Goal: Task Accomplishment & Management: Manage account settings

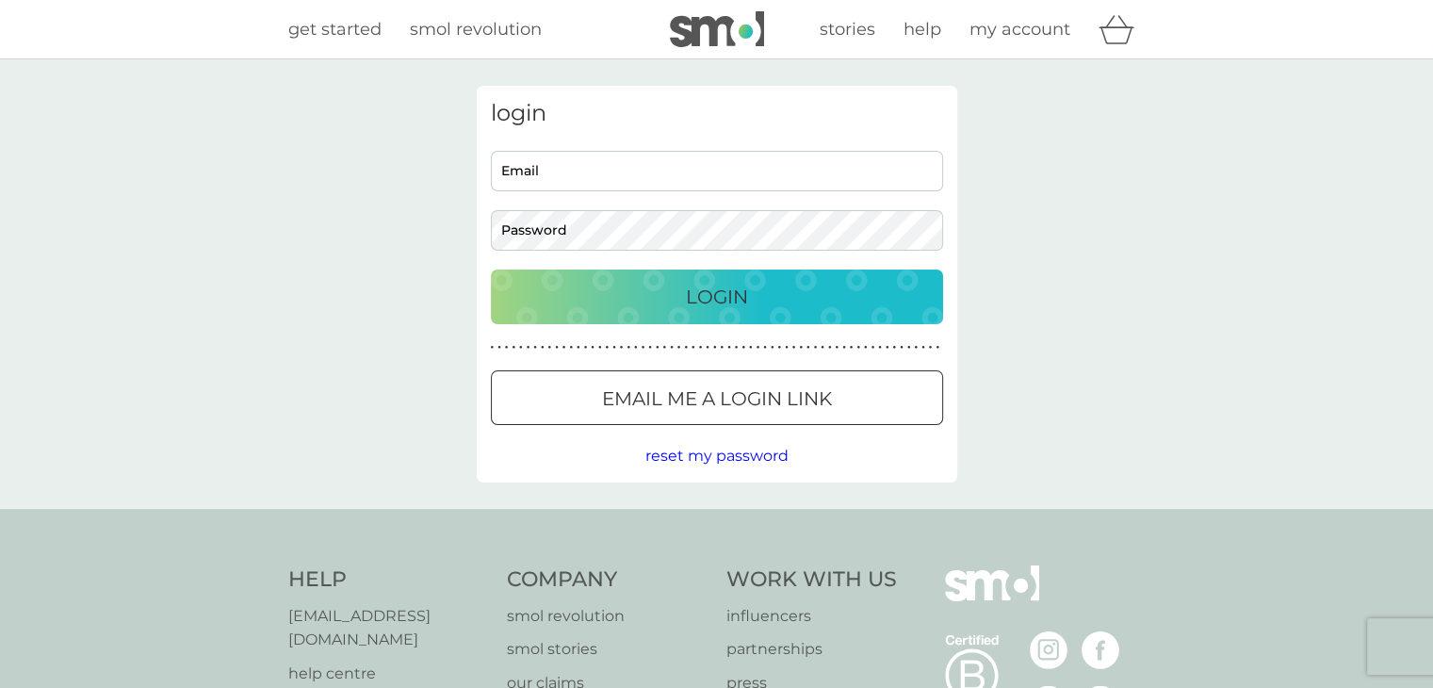
type input "[EMAIL_ADDRESS][DOMAIN_NAME]"
click at [695, 294] on p "Login" at bounding box center [717, 297] width 62 height 30
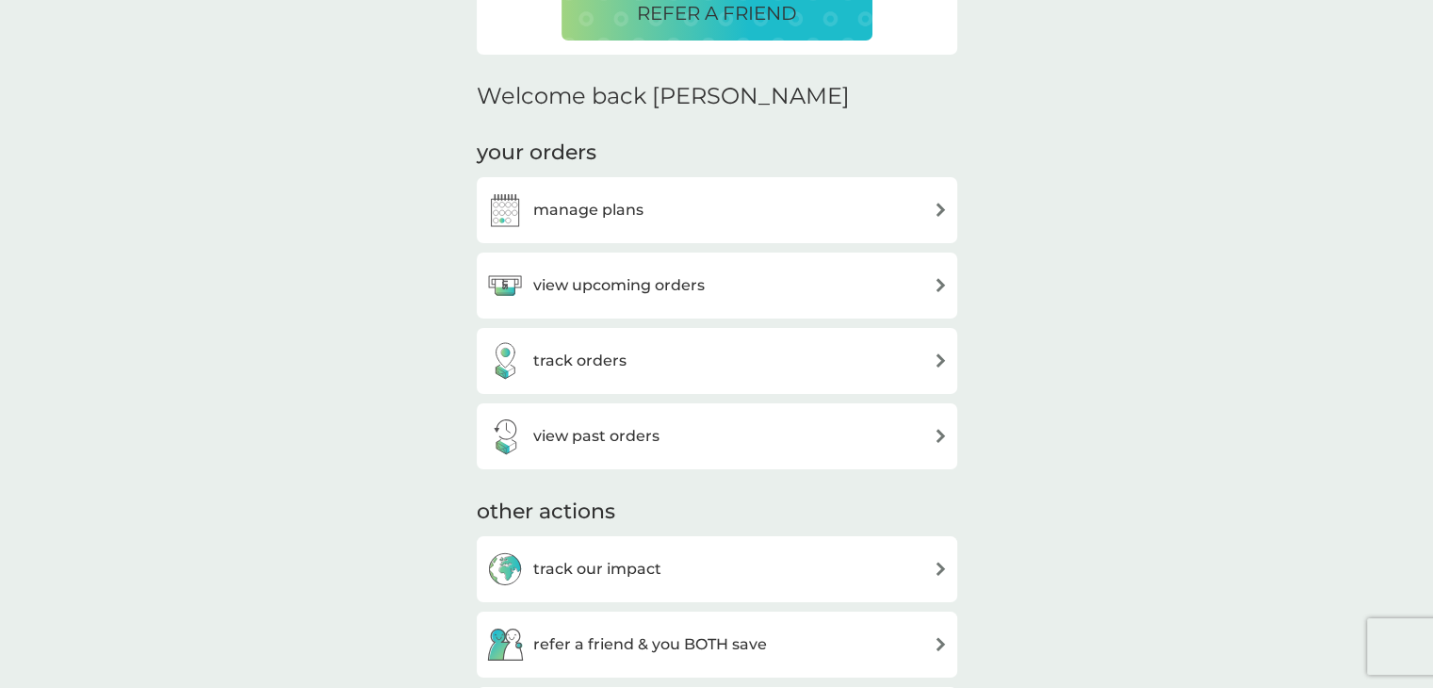
scroll to position [565, 0]
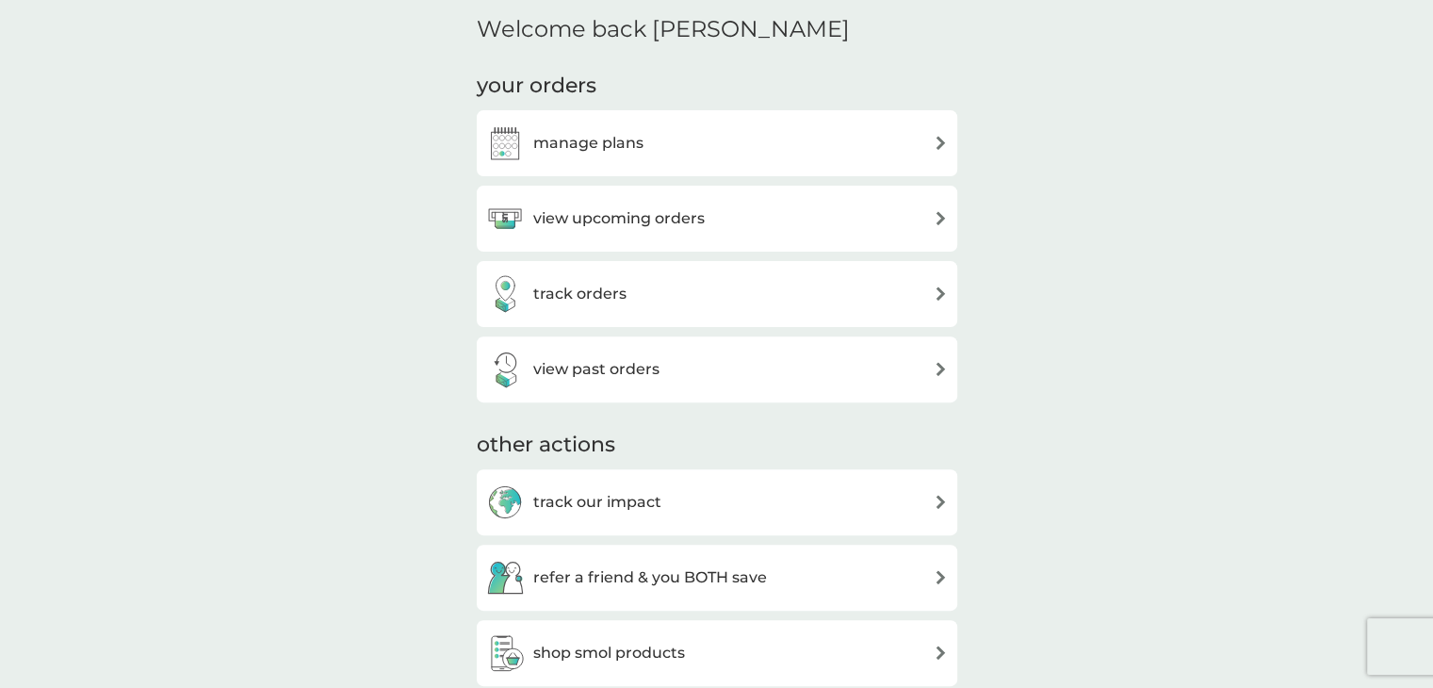
click at [610, 133] on h3 "manage plans" at bounding box center [588, 143] width 110 height 24
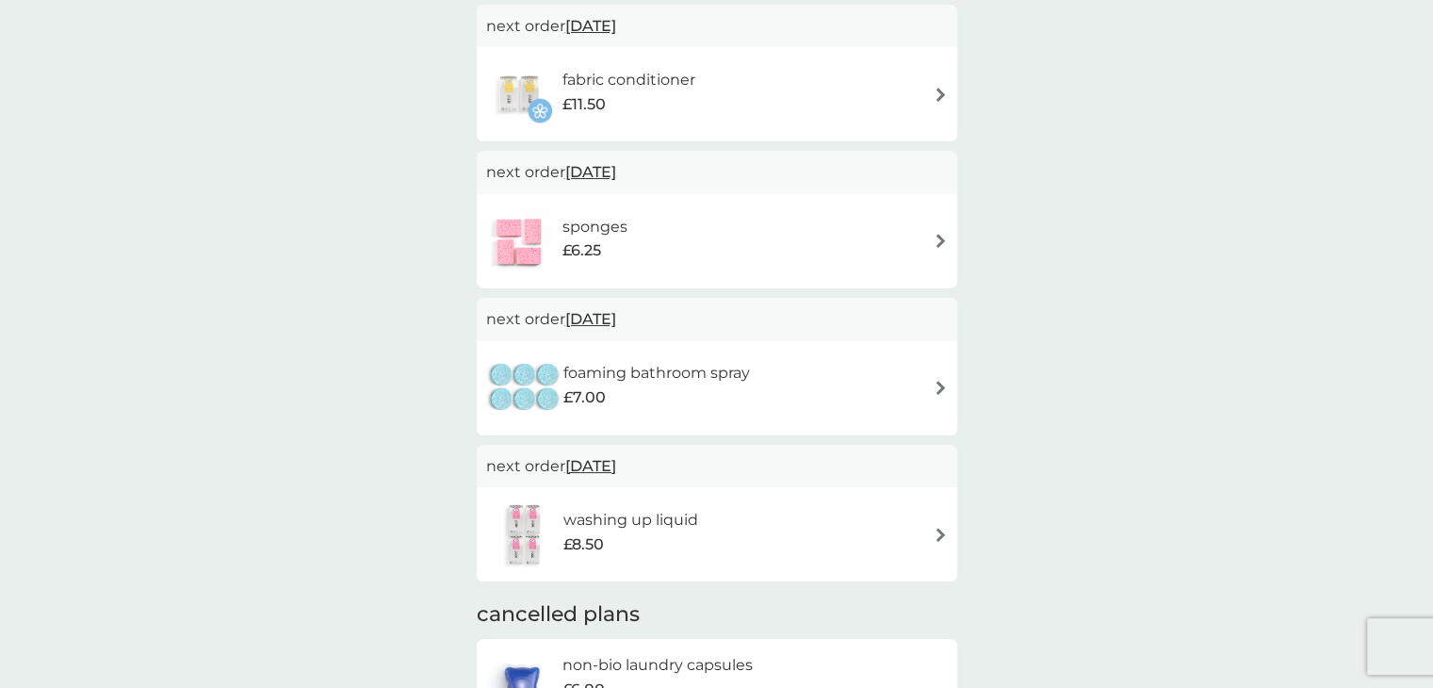
scroll to position [471, 0]
click at [699, 523] on div "washing up liquid £8.50" at bounding box center [640, 531] width 154 height 53
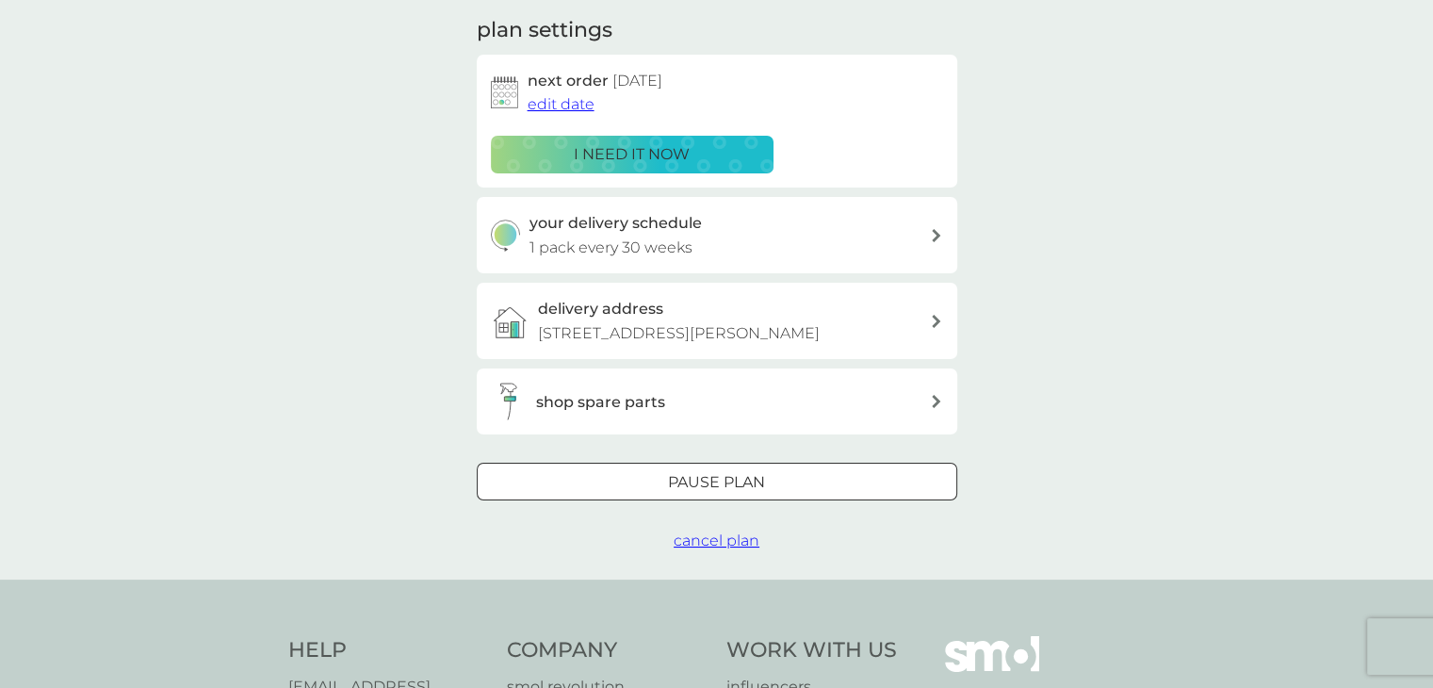
scroll to position [283, 0]
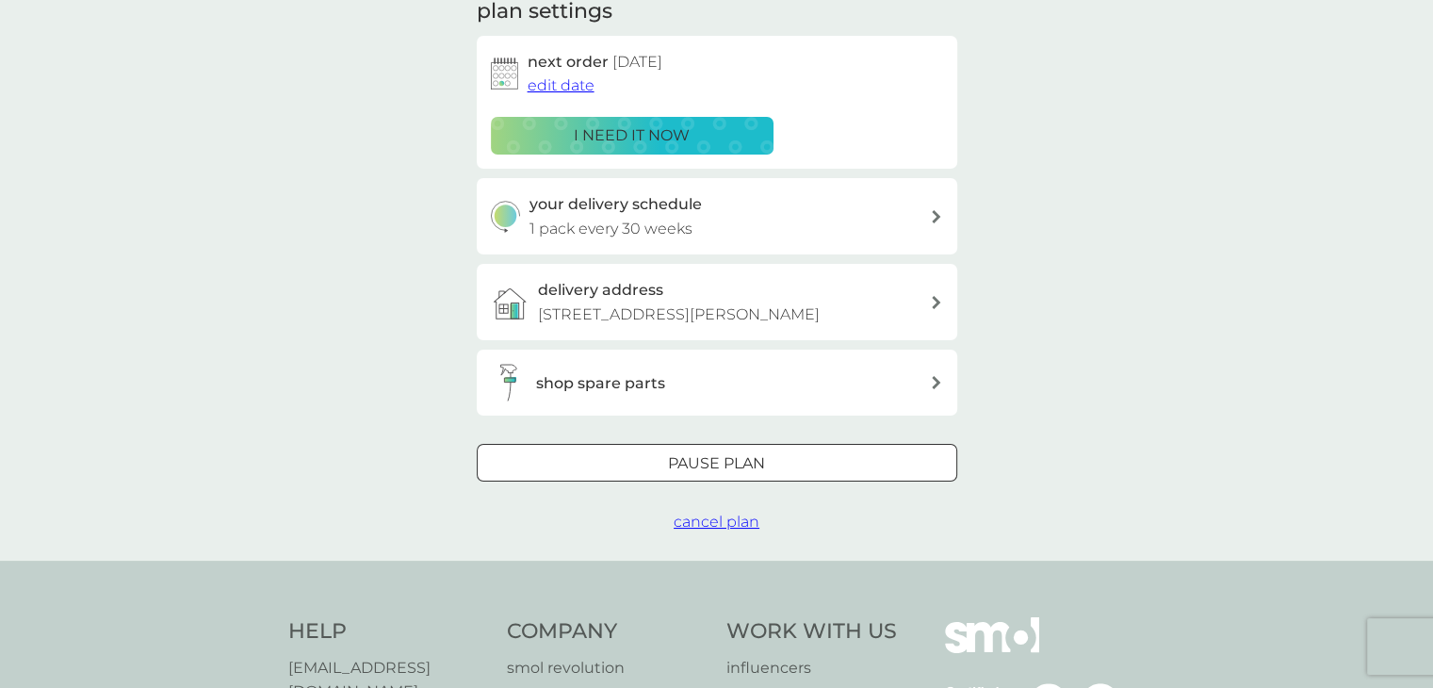
click at [699, 523] on span "cancel plan" at bounding box center [717, 522] width 86 height 18
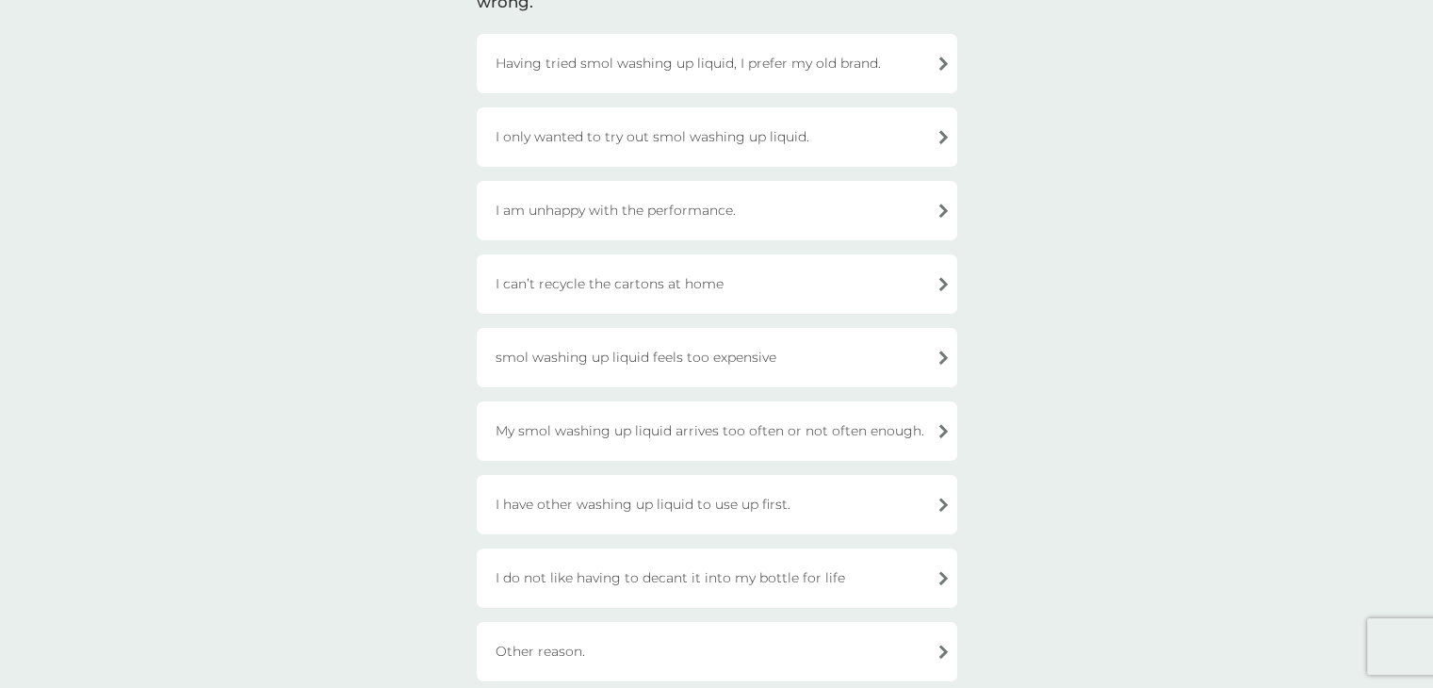
scroll to position [188, 0]
click at [647, 149] on div "I only wanted to try out smol washing up liquid." at bounding box center [717, 137] width 480 height 59
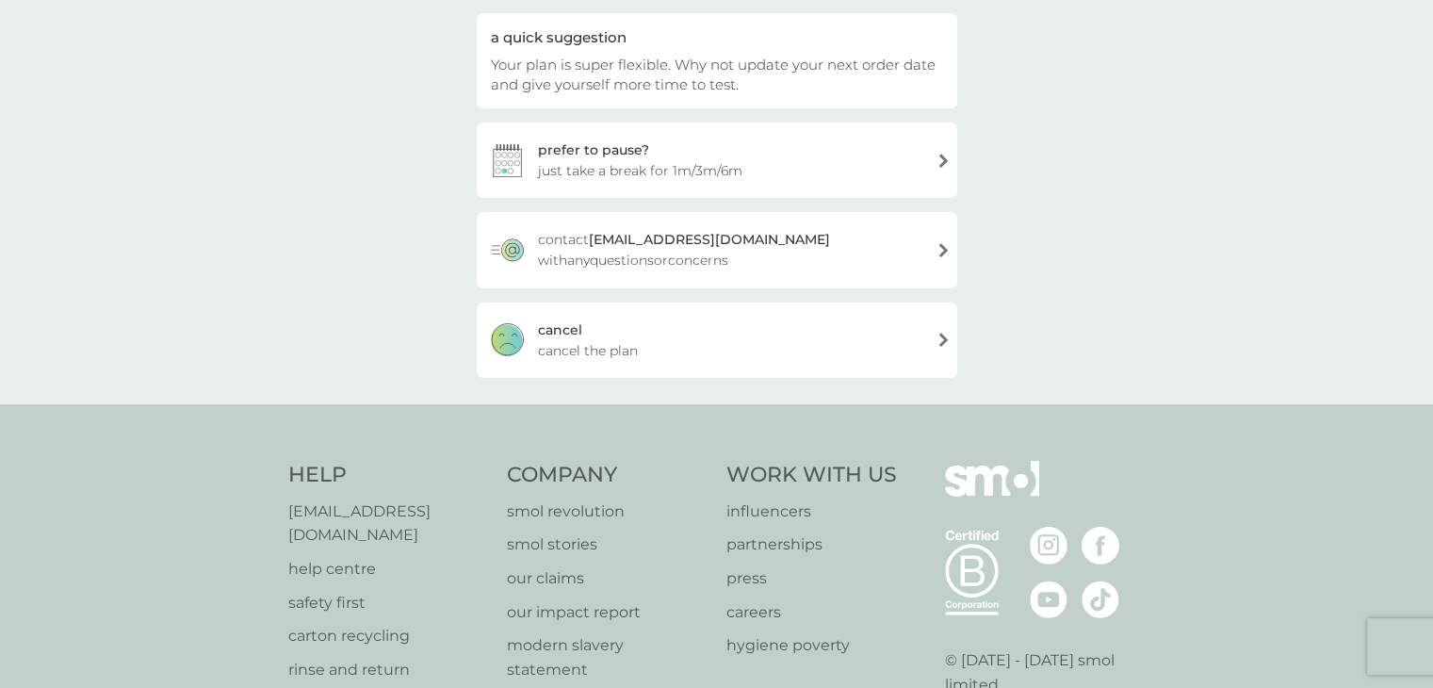
click at [607, 334] on div "cancel cancel the plan" at bounding box center [717, 339] width 480 height 75
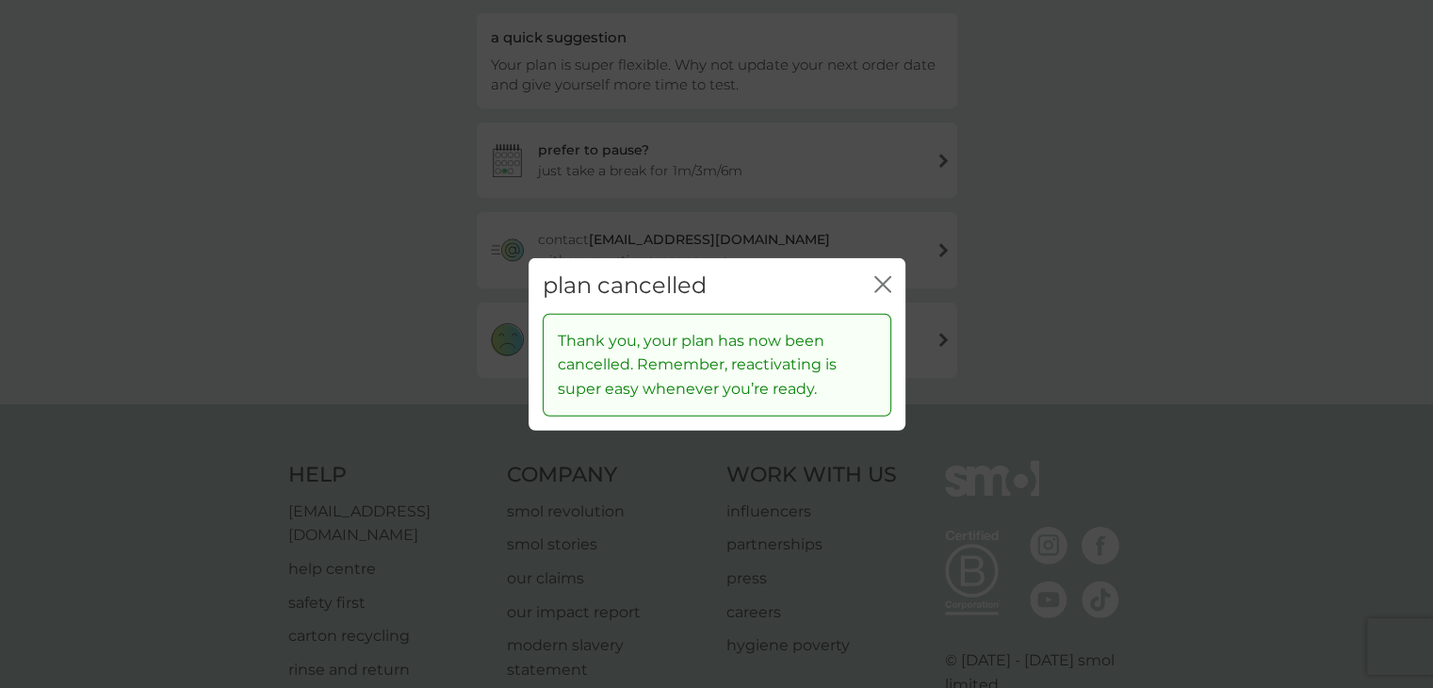
click at [886, 282] on icon "close" at bounding box center [887, 284] width 8 height 15
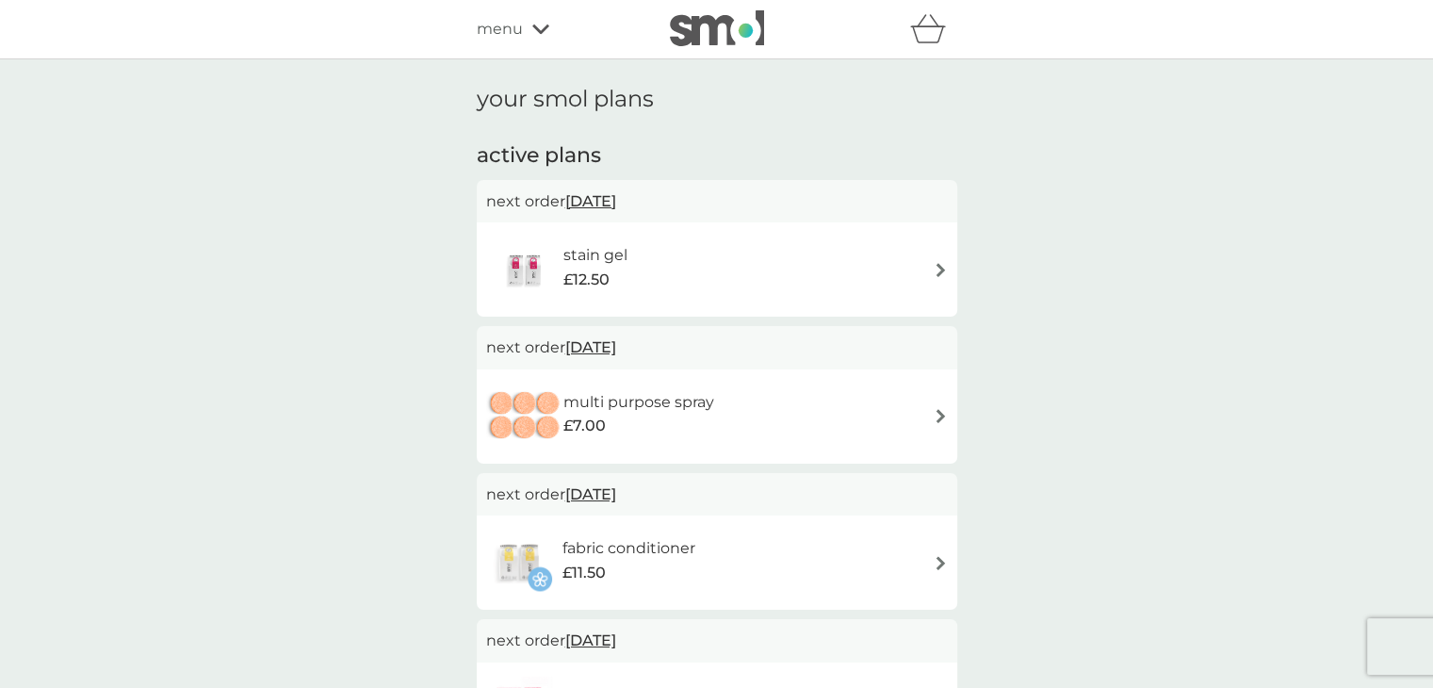
click at [701, 262] on div "stain gel £12.50" at bounding box center [717, 269] width 462 height 66
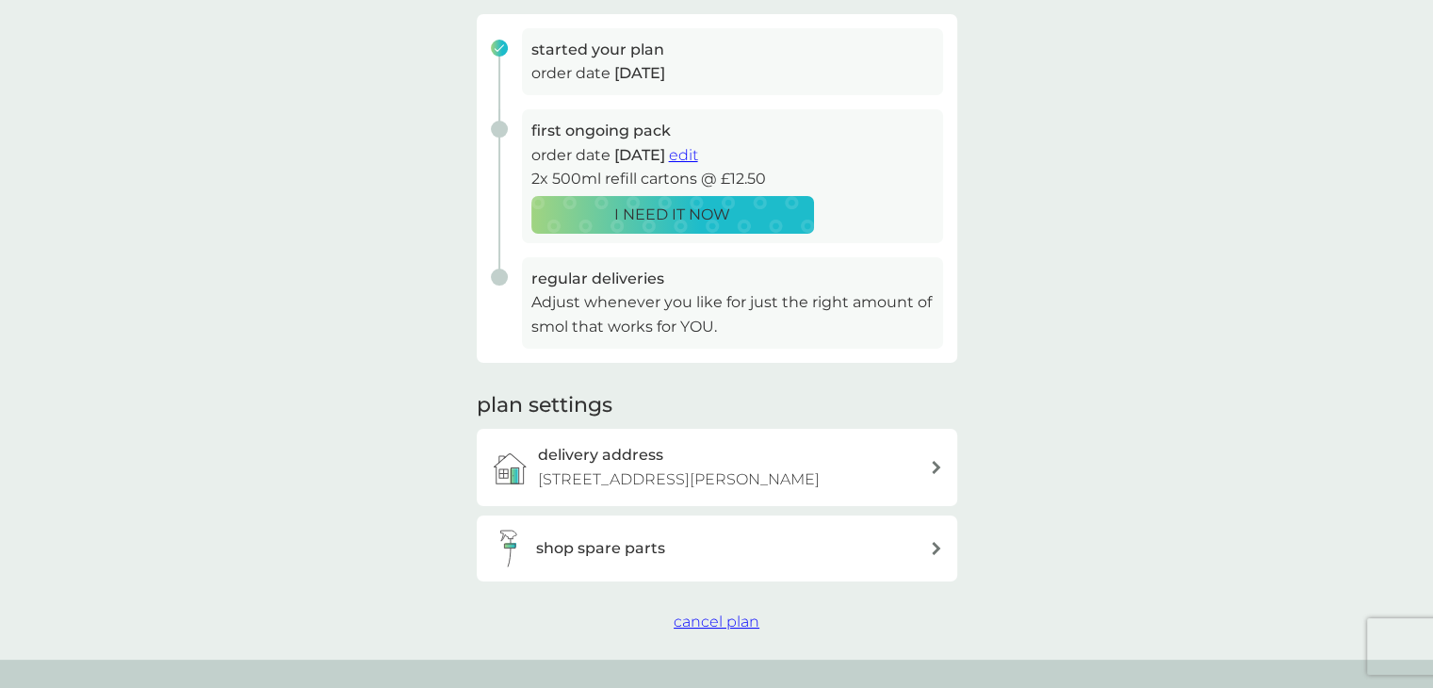
scroll to position [283, 0]
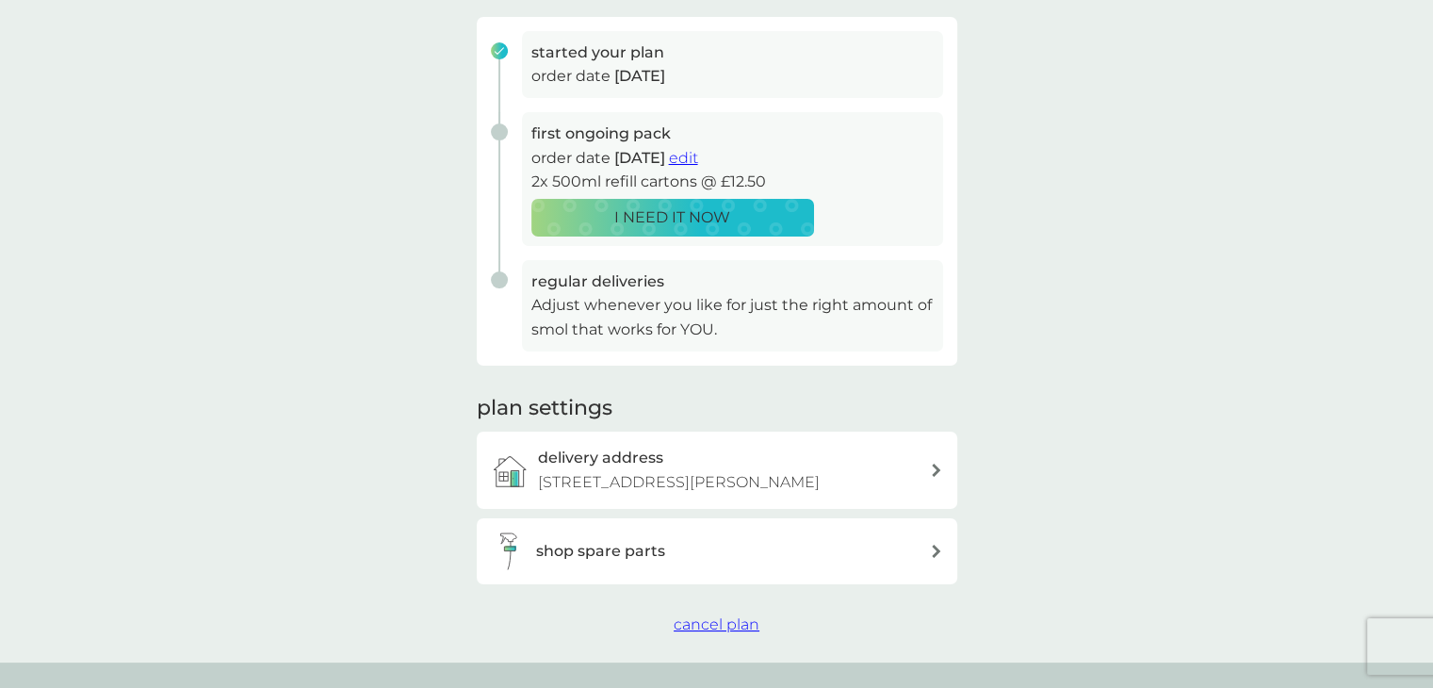
click at [712, 634] on button "cancel plan" at bounding box center [717, 624] width 86 height 24
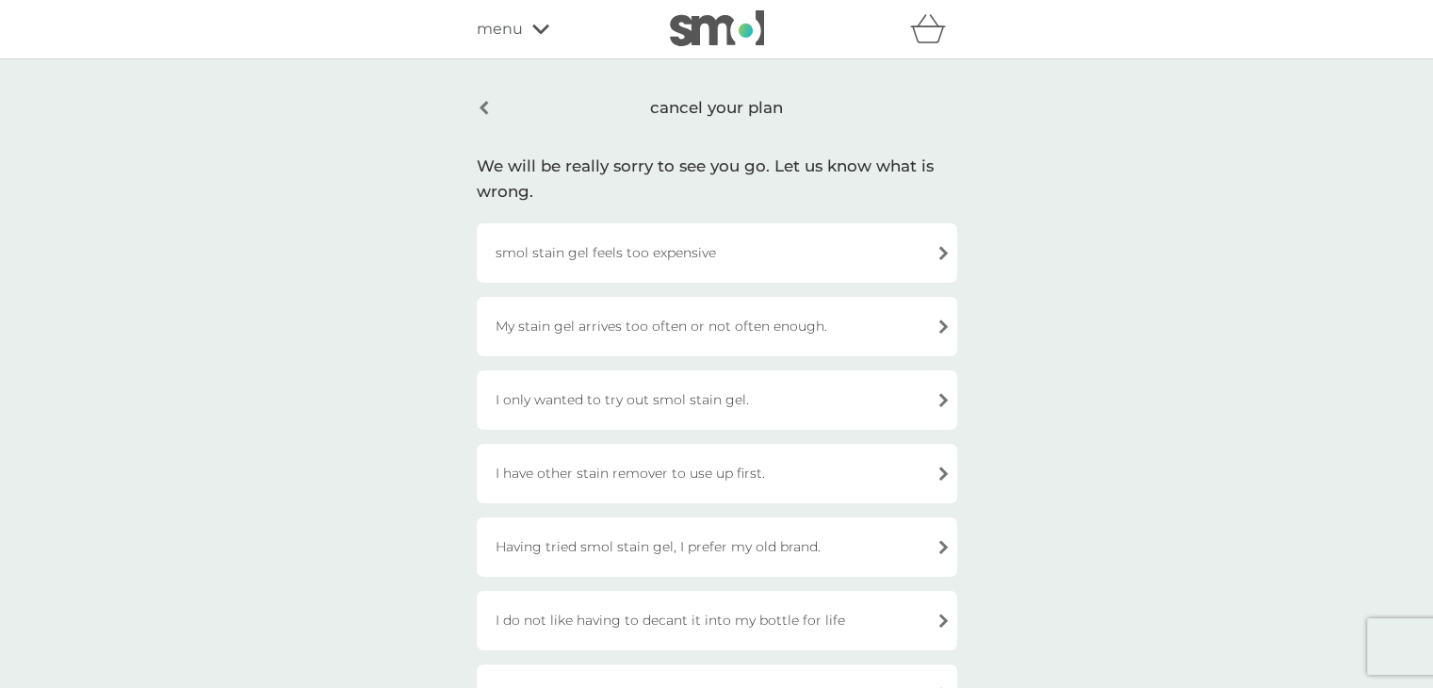
click at [676, 400] on div "I only wanted to try out smol stain gel." at bounding box center [717, 399] width 480 height 59
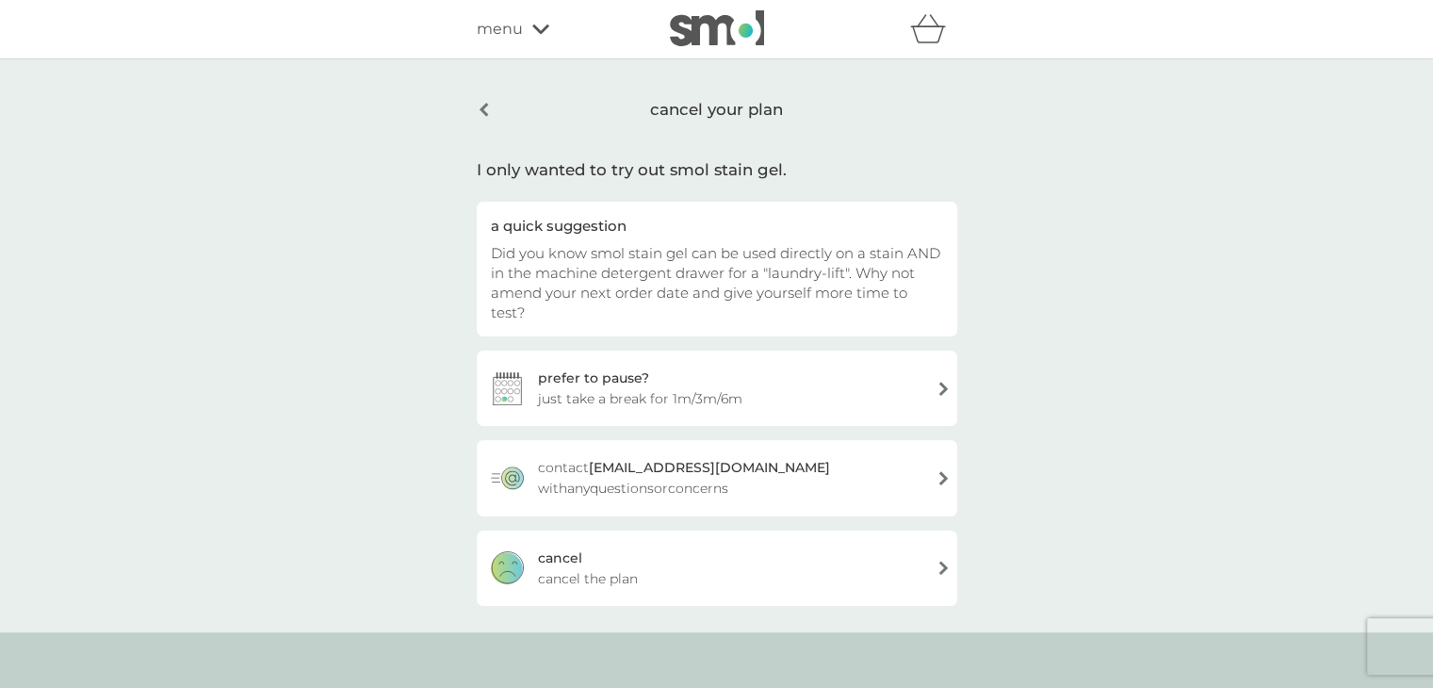
click at [585, 536] on div "cancel cancel the plan" at bounding box center [717, 567] width 480 height 75
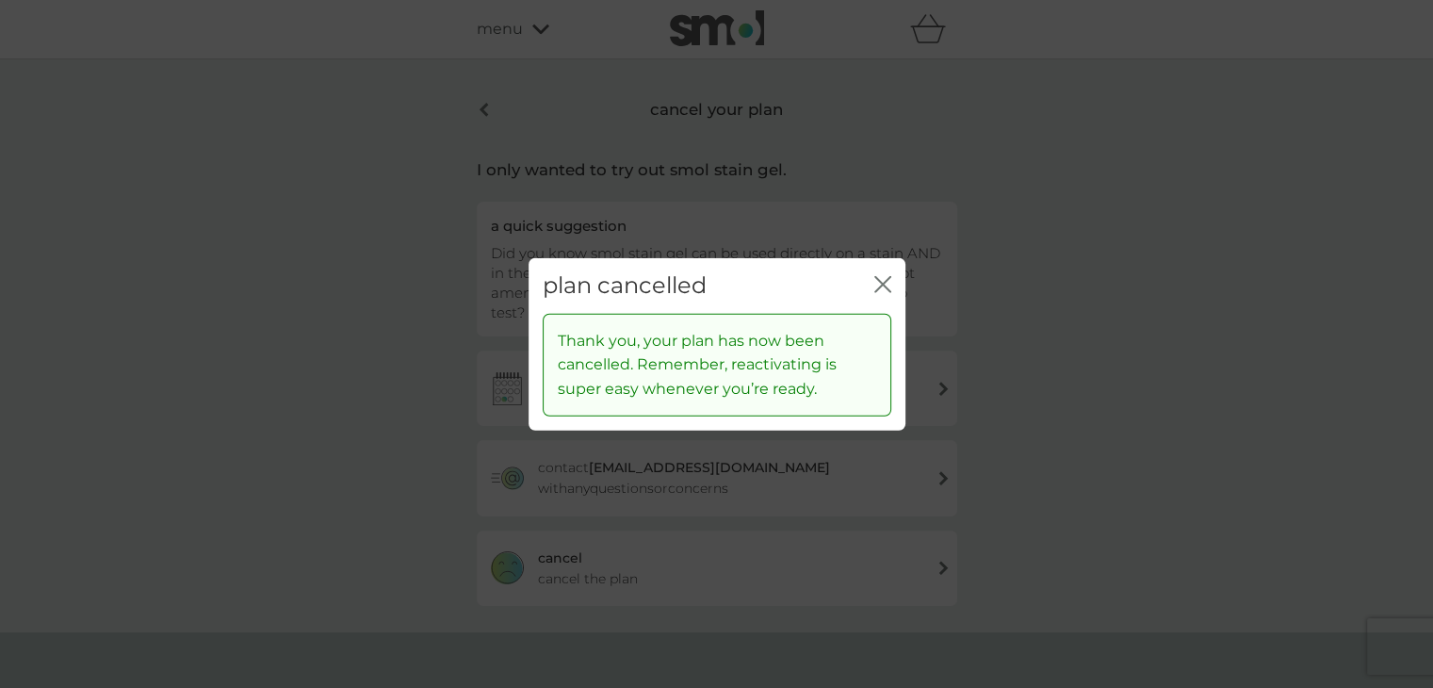
click at [888, 283] on icon "close" at bounding box center [882, 284] width 17 height 17
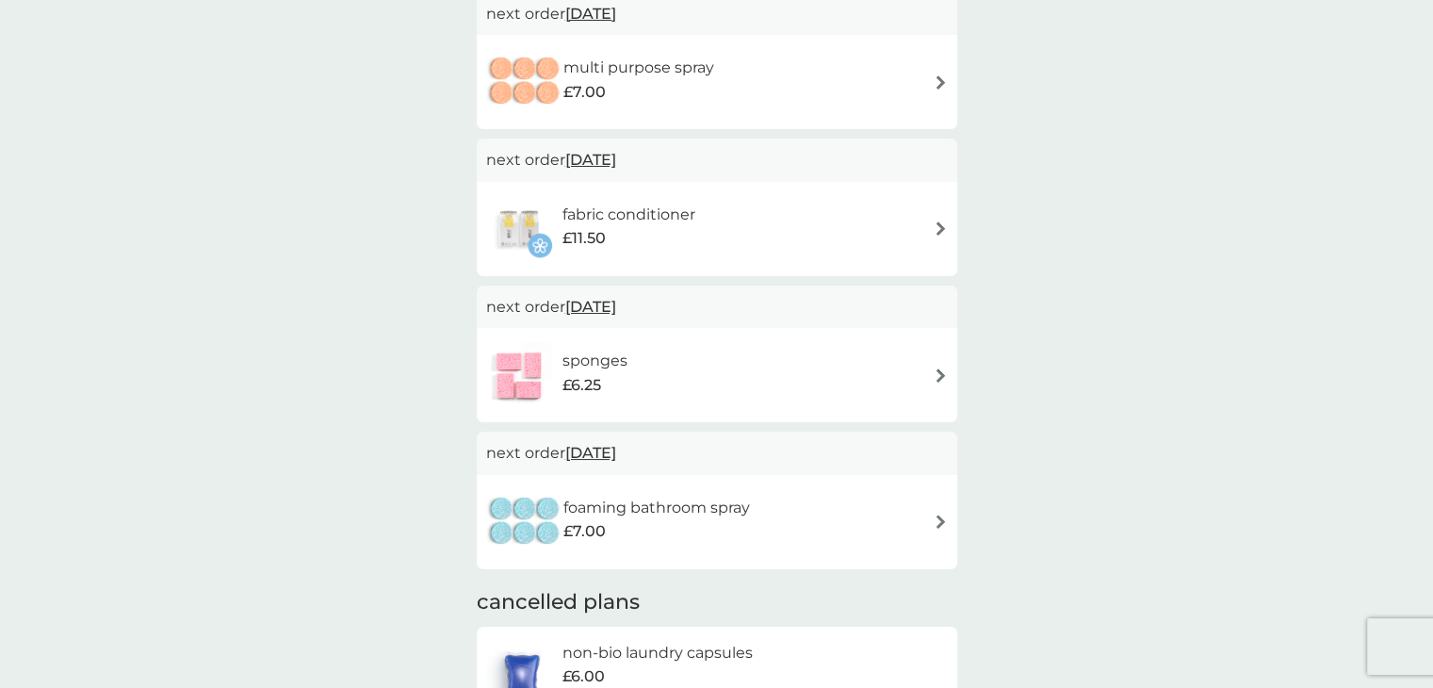
scroll to position [94, 0]
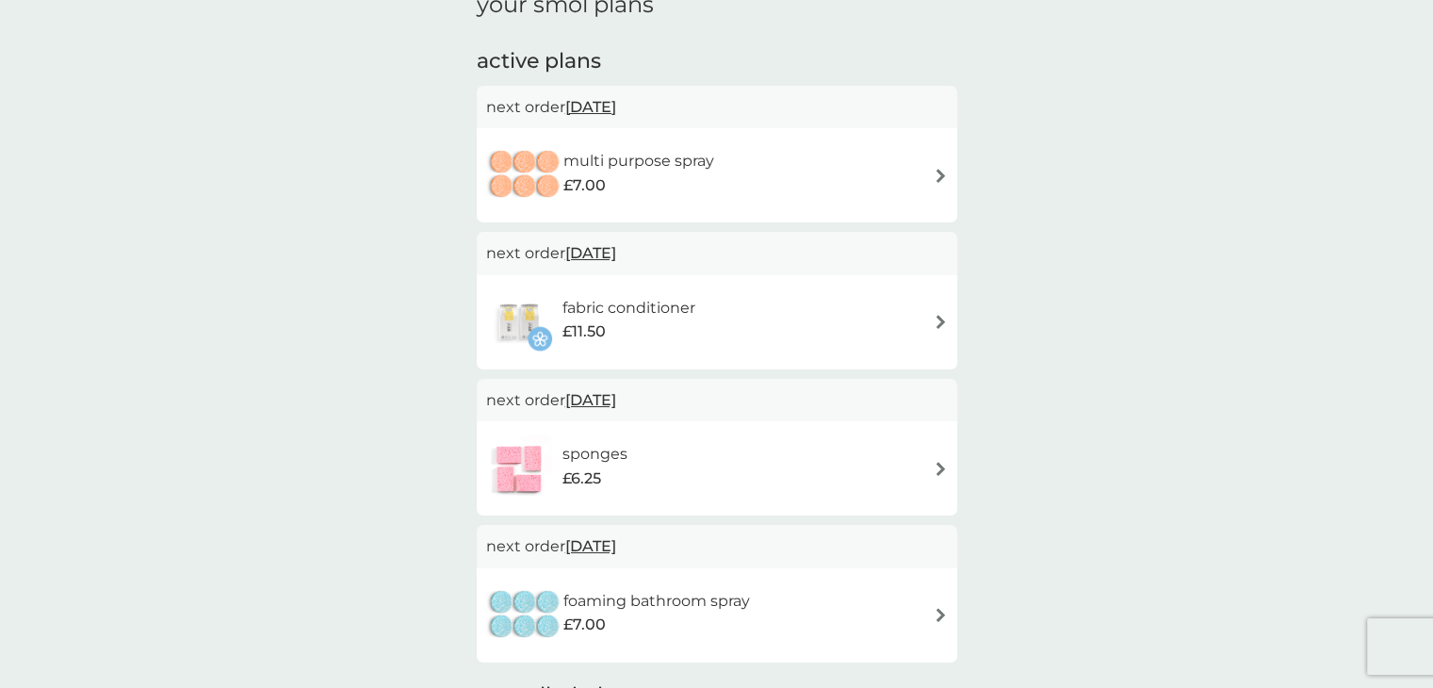
click at [636, 291] on div "fabric conditioner £11.50" at bounding box center [600, 322] width 229 height 66
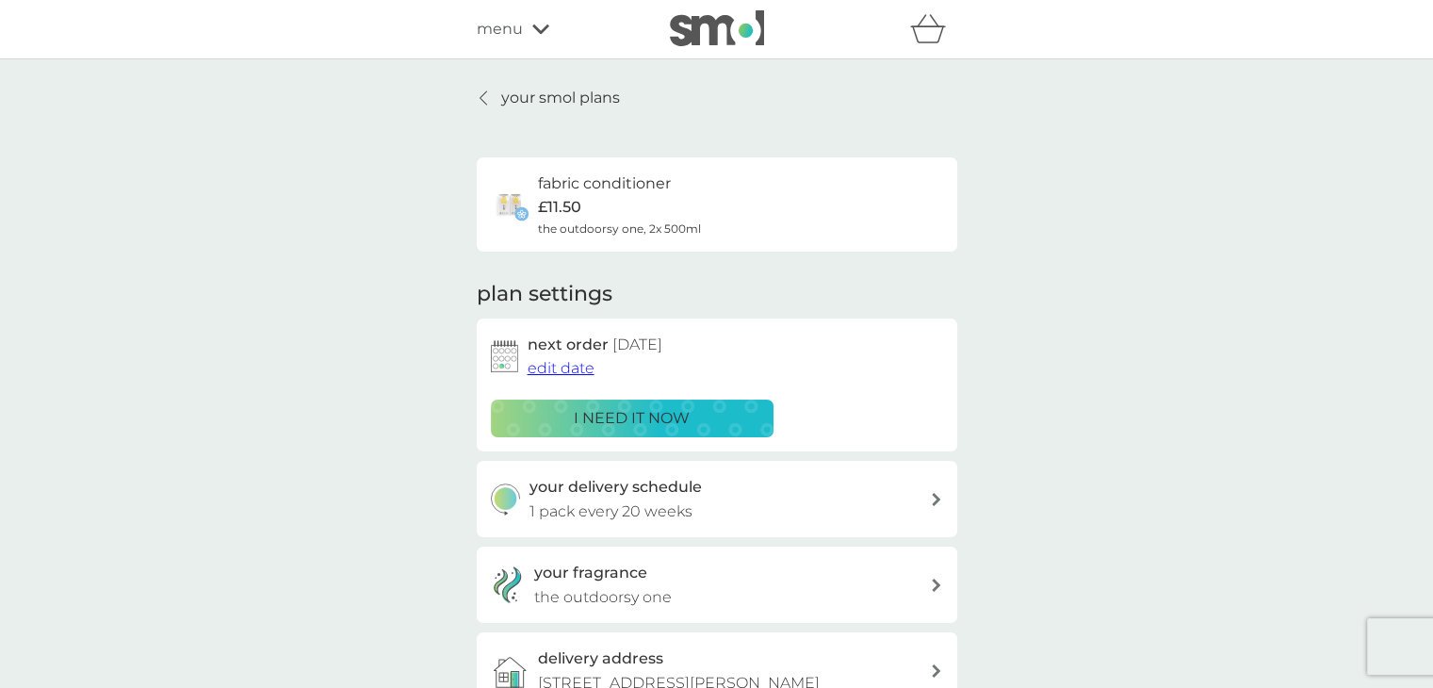
click at [664, 513] on p "1 pack every 20 weeks" at bounding box center [610, 511] width 163 height 24
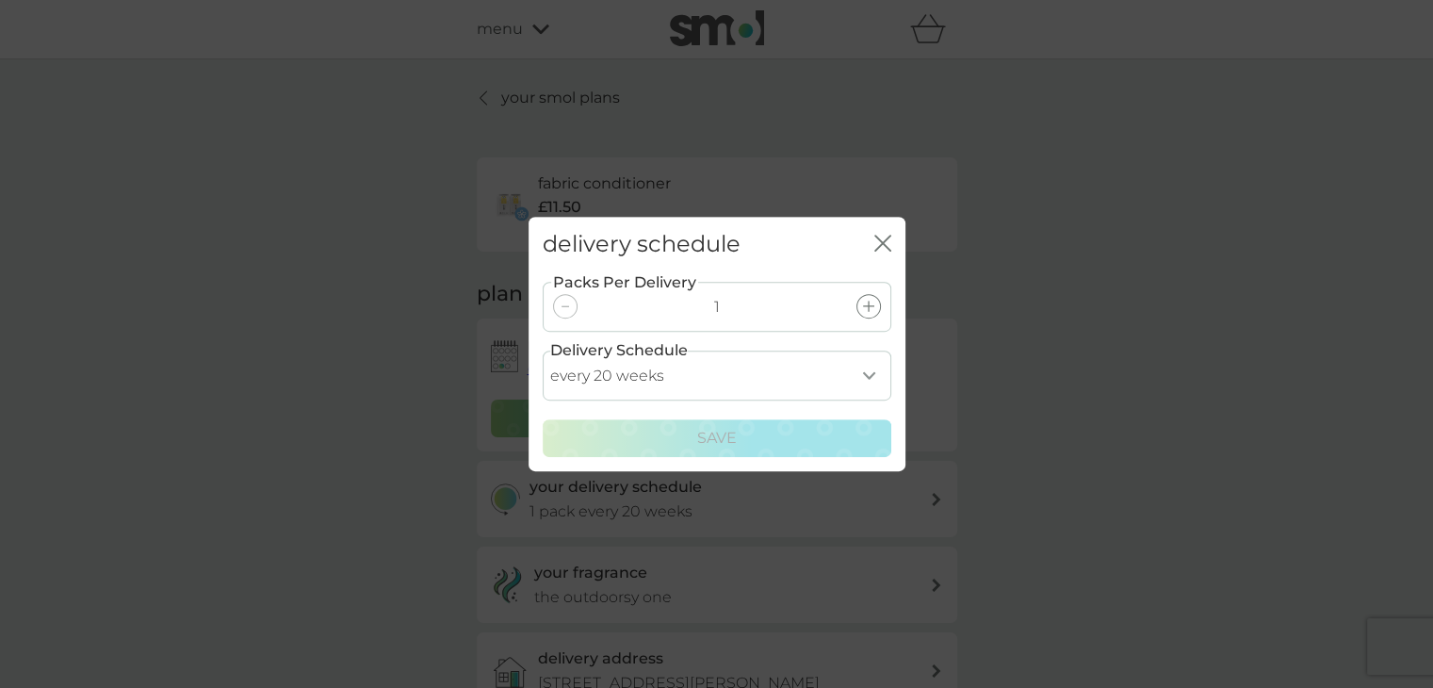
click at [627, 368] on select "every 1 week every 2 weeks every 3 weeks every 4 weeks every 5 weeks every 6 we…" at bounding box center [717, 375] width 349 height 50
select select "112"
click at [543, 350] on select "every 1 week every 2 weeks every 3 weeks every 4 weeks every 5 weeks every 6 we…" at bounding box center [717, 375] width 349 height 50
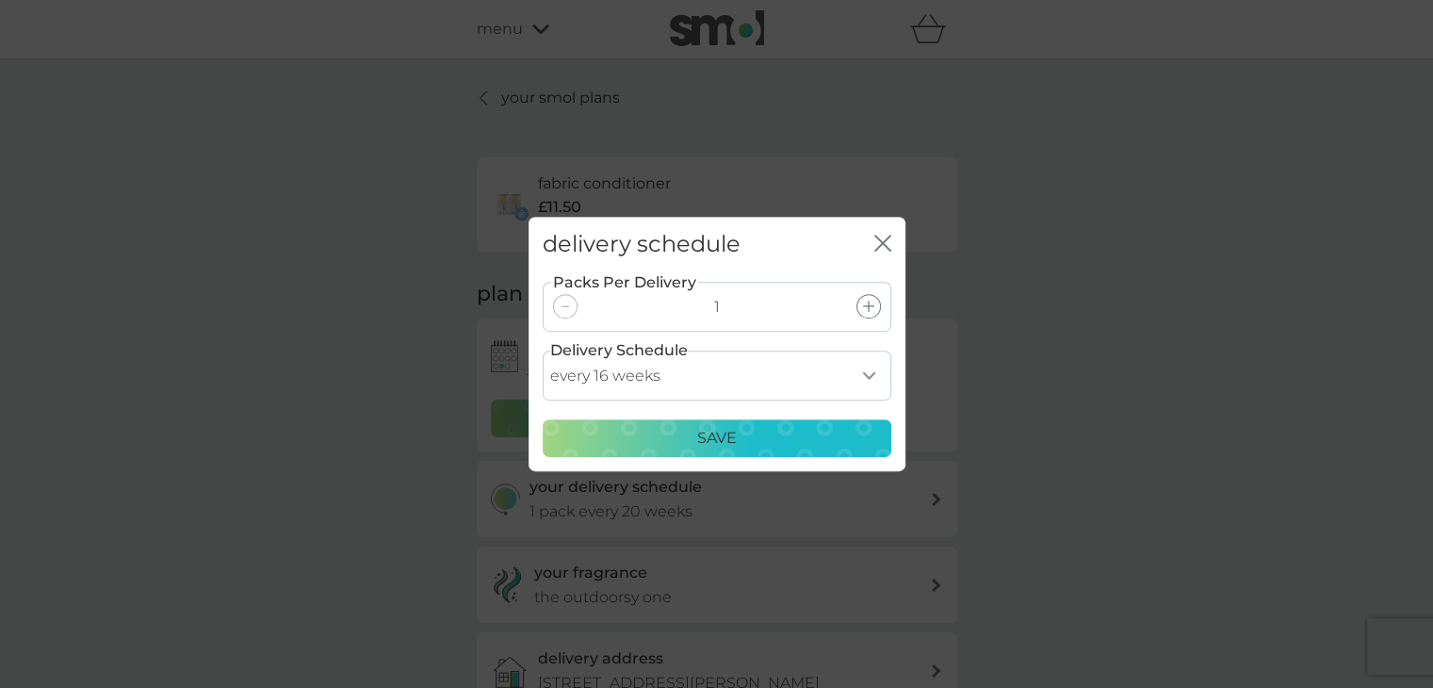
click at [692, 430] on div "Save" at bounding box center [717, 438] width 324 height 24
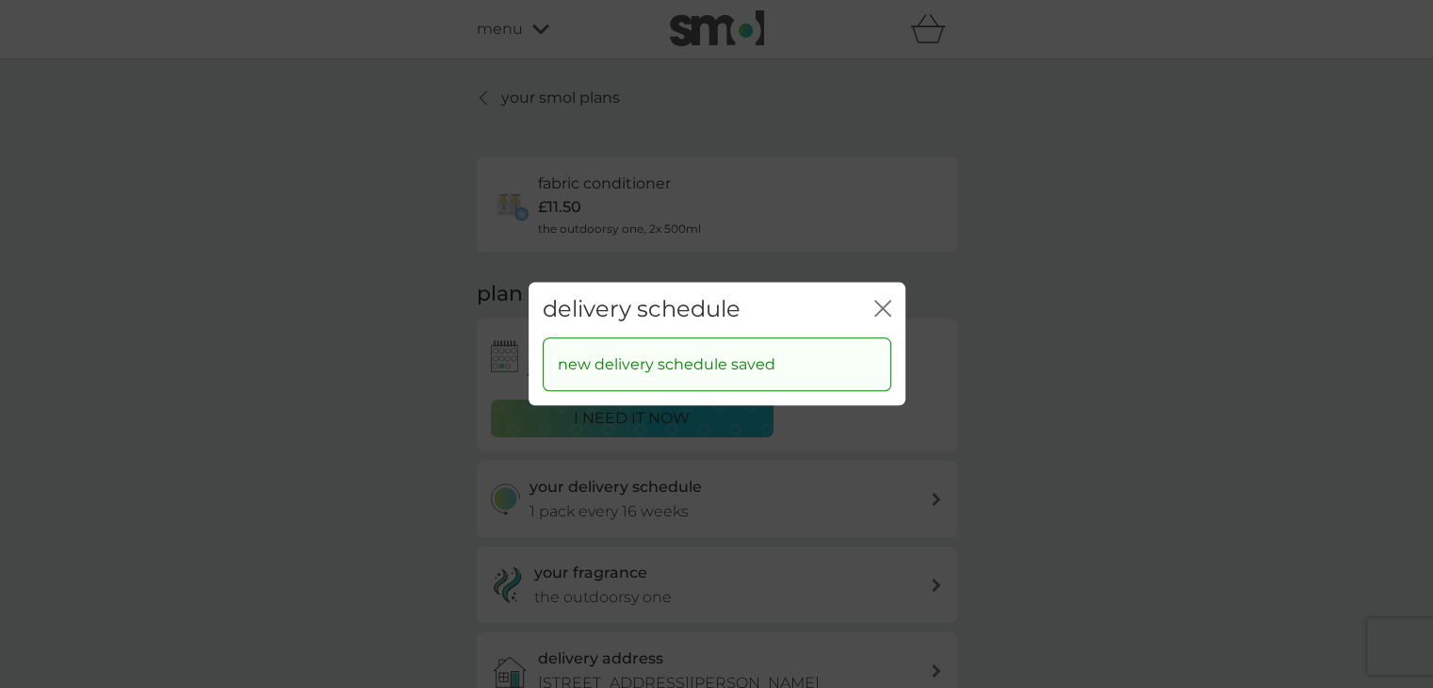
click at [882, 305] on icon "close" at bounding box center [882, 308] width 17 height 17
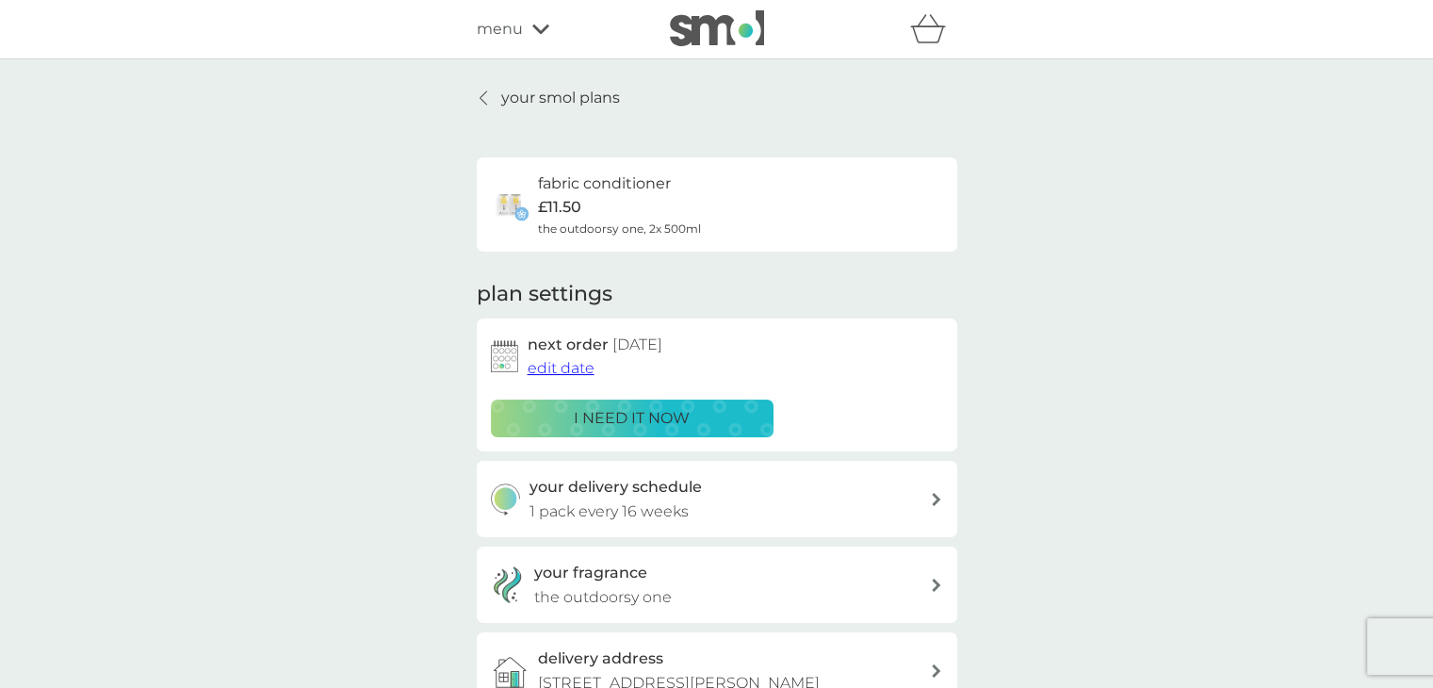
click at [579, 96] on p "your smol plans" at bounding box center [560, 98] width 119 height 24
